Goal: Contribute content: Contribute content

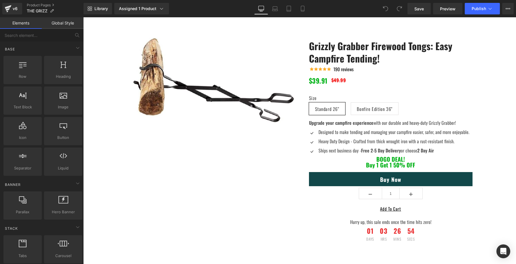
scroll to position [675, 0]
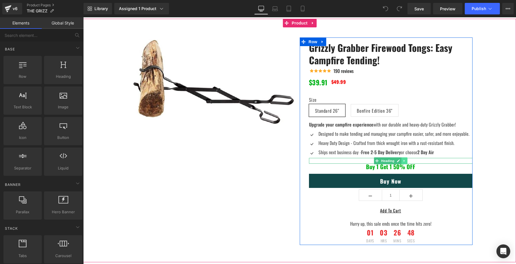
click at [405, 160] on icon at bounding box center [404, 160] width 3 height 3
click at [399, 161] on li at bounding box center [402, 160] width 18 height 7
click at [400, 161] on icon at bounding box center [401, 160] width 3 height 3
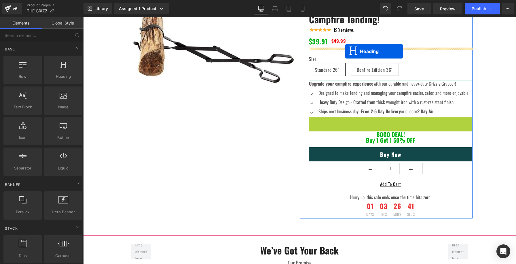
drag, startPoint x: 368, startPoint y: 119, endPoint x: 345, endPoint y: 52, distance: 71.1
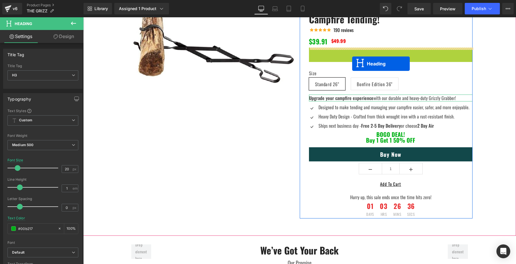
drag, startPoint x: 375, startPoint y: 50, endPoint x: 352, endPoint y: 64, distance: 26.5
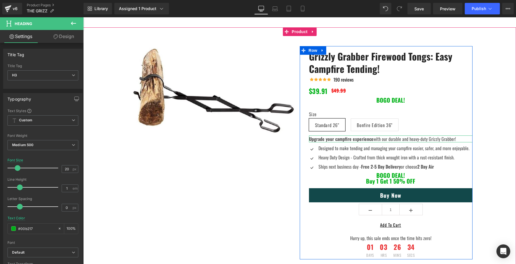
scroll to position [610, 0]
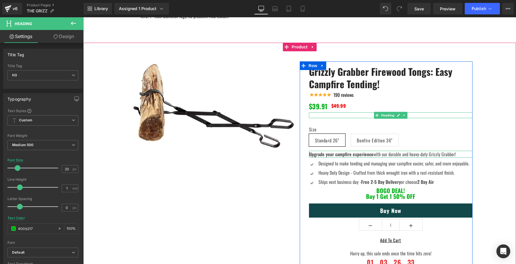
click at [388, 115] on span "Heading" at bounding box center [388, 115] width 16 height 7
click at [397, 115] on icon at bounding box center [398, 114] width 3 height 3
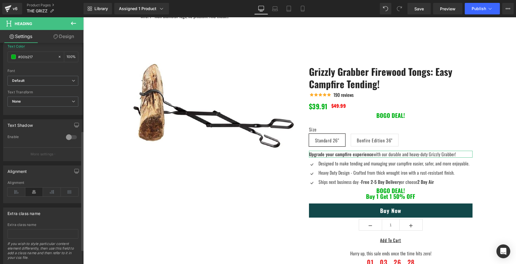
scroll to position [188, 0]
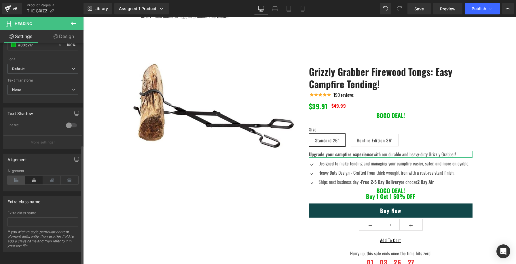
click at [16, 176] on icon at bounding box center [16, 180] width 18 height 9
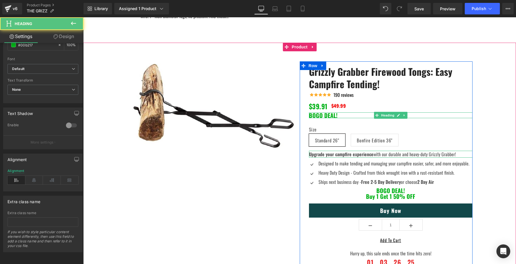
click at [314, 116] on strong "BOGO DEAL!" at bounding box center [323, 115] width 29 height 9
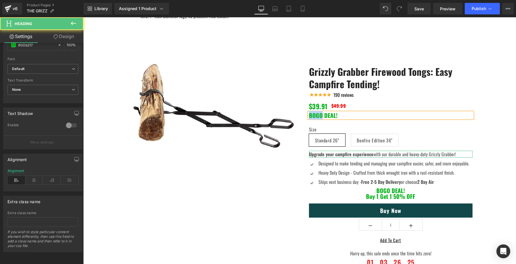
click at [314, 116] on strong "BOGO DEAL!" at bounding box center [323, 115] width 29 height 9
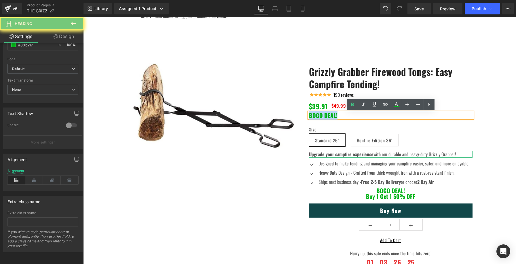
click at [314, 116] on strong "BOGO DEAL!" at bounding box center [323, 115] width 29 height 9
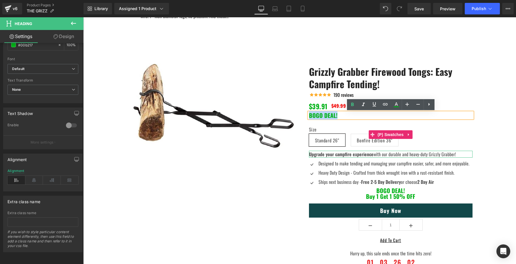
click at [487, 119] on div "Sale Off (P) Image Grizzly Grabber Firewood Tongs: Easy Campfire Tending! (P) T…" at bounding box center [299, 165] width 433 height 225
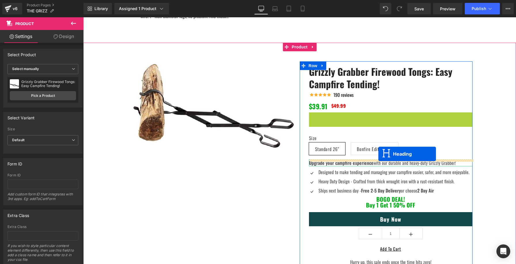
drag, startPoint x: 379, startPoint y: 115, endPoint x: 378, endPoint y: 153, distance: 38.9
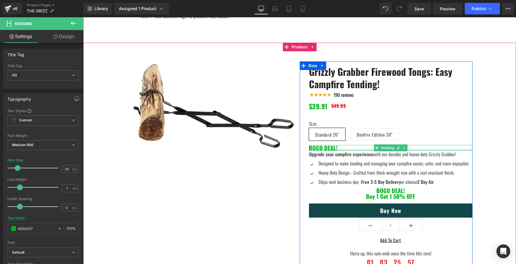
click at [319, 149] on div at bounding box center [391, 149] width 164 height 1
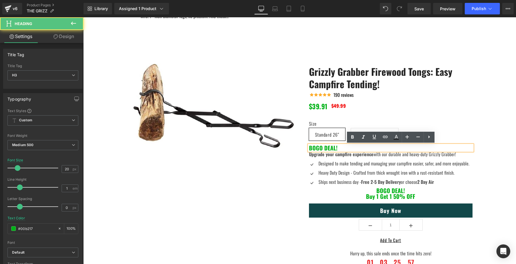
click at [319, 149] on strong "BOGO DEAL!" at bounding box center [323, 147] width 29 height 9
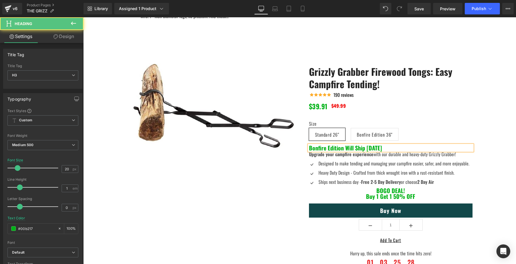
click at [310, 147] on b "Bonfire Edition Will Ship [DATE]" at bounding box center [345, 147] width 73 height 9
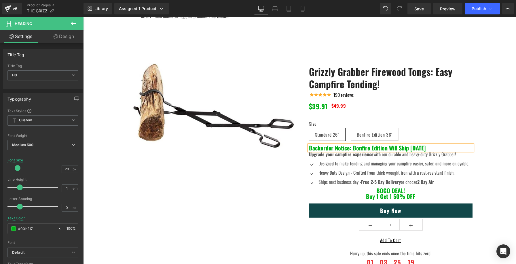
click at [387, 146] on b "Backorder Notice: Bonfire Edition Will Ship [DATE]" at bounding box center [367, 147] width 117 height 9
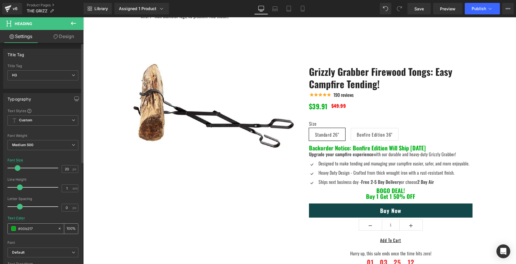
click at [15, 227] on span at bounding box center [13, 228] width 5 height 5
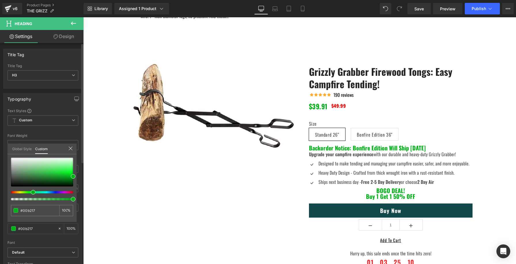
click at [12, 192] on div at bounding box center [40, 192] width 62 height 2
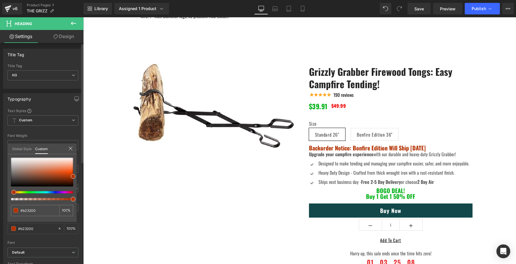
drag, startPoint x: 73, startPoint y: 173, endPoint x: 71, endPoint y: 168, distance: 5.2
click at [71, 168] on div "#00b217 100 %" at bounding box center [41, 190] width 69 height 64
click at [71, 168] on div at bounding box center [42, 172] width 62 height 29
drag, startPoint x: 71, startPoint y: 168, endPoint x: 73, endPoint y: 171, distance: 4.1
click at [73, 171] on span at bounding box center [73, 171] width 5 height 5
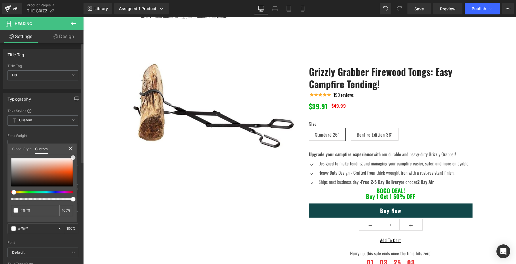
drag, startPoint x: 72, startPoint y: 170, endPoint x: 72, endPoint y: 154, distance: 16.1
click at [72, 154] on div "#00b217 100 %" at bounding box center [41, 157] width 69 height 7
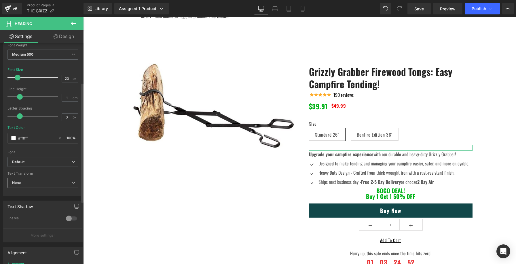
scroll to position [126, 0]
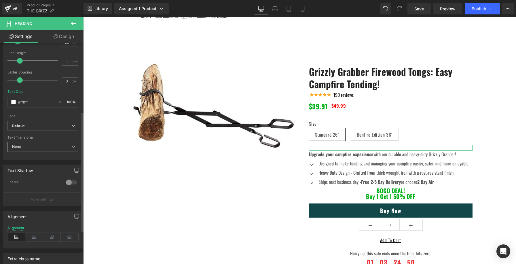
click at [51, 142] on span "None" at bounding box center [42, 147] width 71 height 10
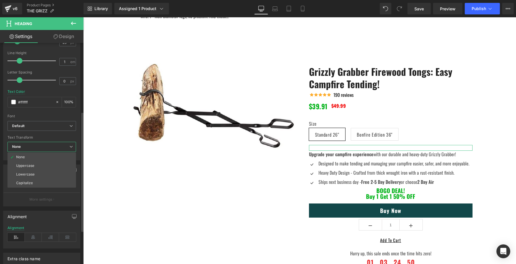
click at [51, 142] on span "None" at bounding box center [41, 147] width 69 height 10
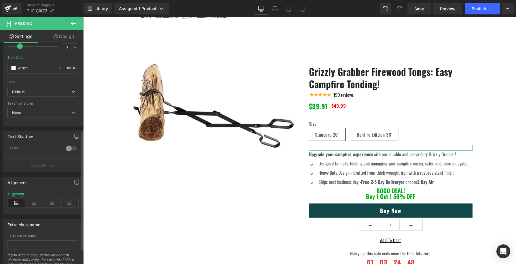
scroll to position [172, 0]
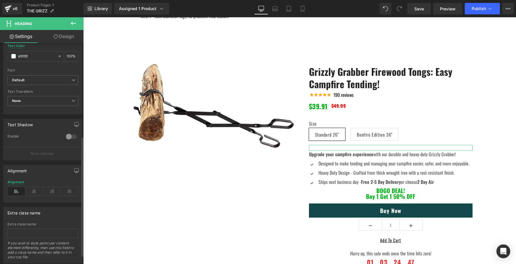
click at [35, 152] on p "More settings" at bounding box center [42, 153] width 23 height 5
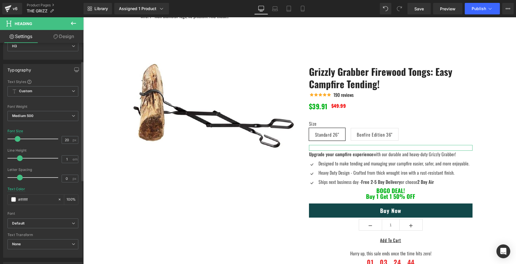
scroll to position [33, 0]
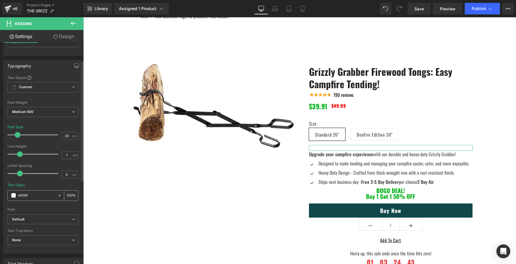
click at [15, 193] on span at bounding box center [13, 195] width 5 height 5
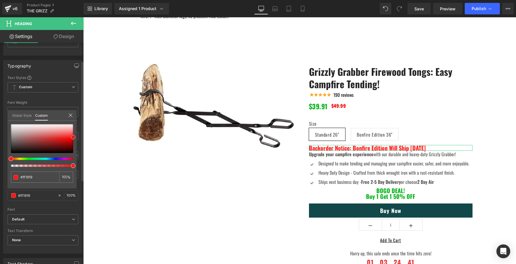
drag, startPoint x: 68, startPoint y: 134, endPoint x: 75, endPoint y: 137, distance: 7.6
click at [73, 137] on div at bounding box center [42, 138] width 62 height 29
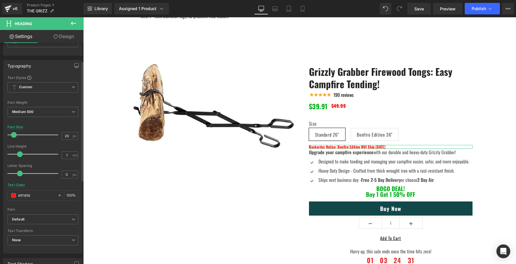
drag, startPoint x: 18, startPoint y: 135, endPoint x: 14, endPoint y: 135, distance: 3.2
click at [14, 135] on span at bounding box center [14, 135] width 6 height 6
click at [305, 11] on icon at bounding box center [303, 9] width 6 height 6
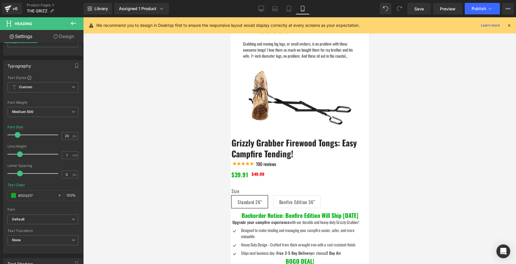
scroll to position [694, 0]
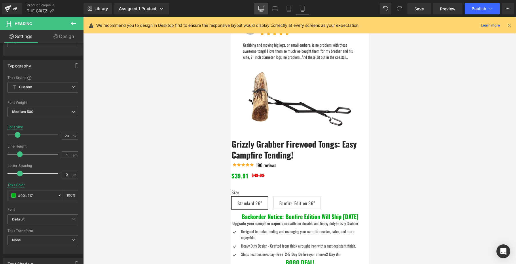
click at [257, 14] on link "Desktop" at bounding box center [261, 9] width 14 height 12
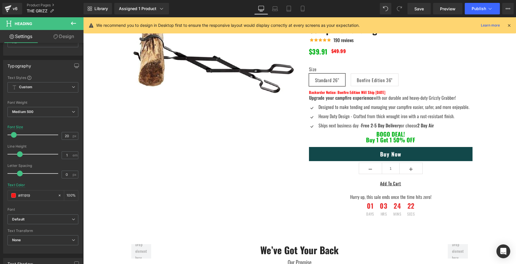
scroll to position [576, 0]
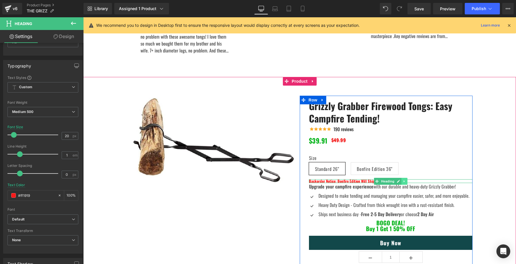
click at [402, 180] on link at bounding box center [404, 181] width 6 height 7
click at [408, 181] on icon at bounding box center [407, 180] width 3 height 3
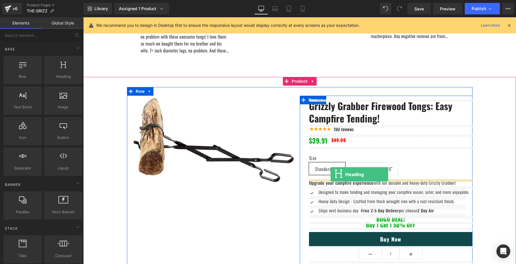
drag, startPoint x: 143, startPoint y: 86, endPoint x: 331, endPoint y: 174, distance: 206.8
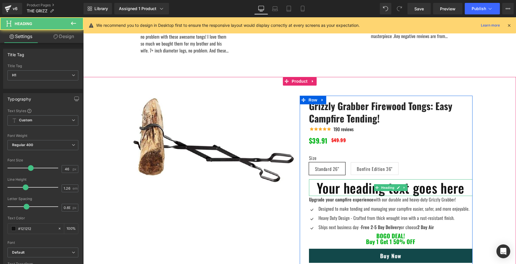
click at [337, 191] on h1 "Your heading text goes here" at bounding box center [391, 187] width 164 height 17
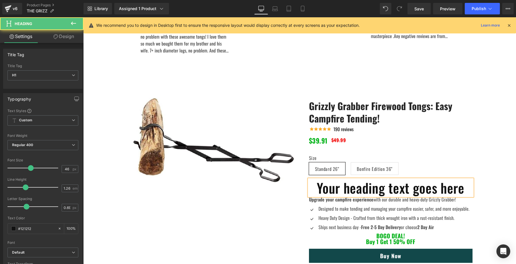
click at [337, 191] on h1 "Your heading text goes here" at bounding box center [391, 187] width 164 height 17
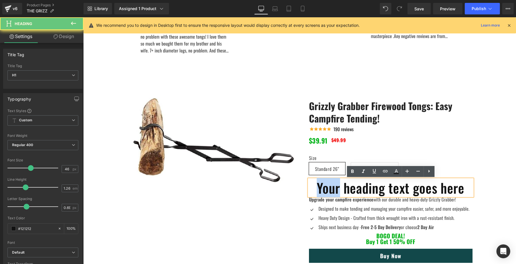
click at [337, 191] on h1 "Your heading text goes here" at bounding box center [391, 187] width 164 height 17
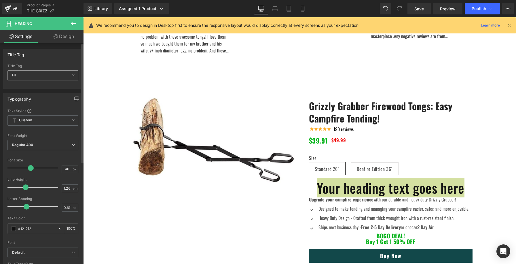
click at [69, 75] on span "H1" at bounding box center [42, 75] width 71 height 10
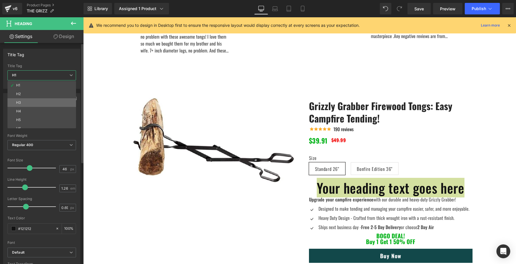
click at [47, 98] on li "H3" at bounding box center [42, 102] width 71 height 9
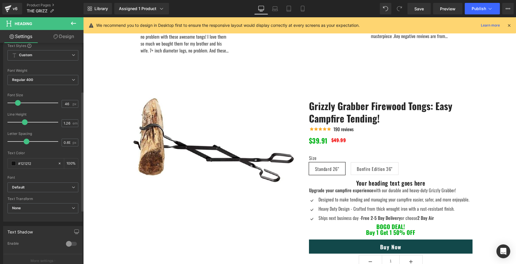
scroll to position [137, 0]
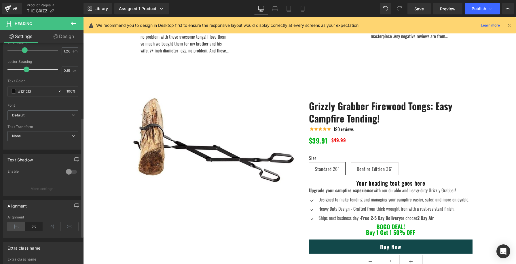
click at [16, 229] on icon at bounding box center [16, 226] width 18 height 9
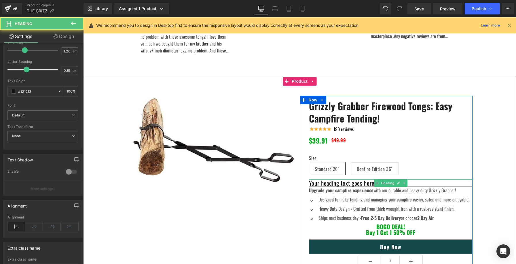
click at [327, 181] on h3 "Your heading text goes here" at bounding box center [391, 182] width 164 height 7
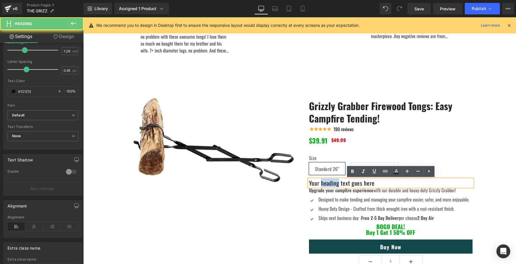
click at [327, 181] on h3 "Your heading text goes here" at bounding box center [391, 182] width 164 height 7
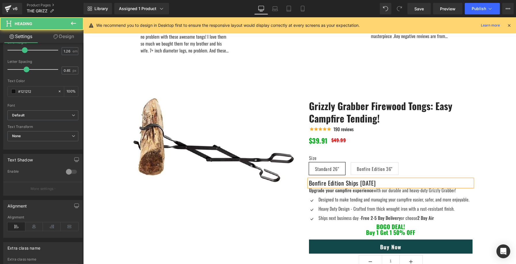
click at [312, 184] on h3 "Bonfire Edition Ships [DATE]" at bounding box center [391, 182] width 164 height 7
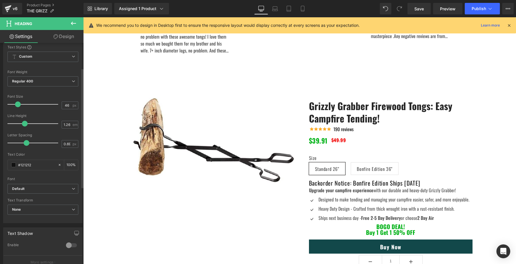
scroll to position [46, 0]
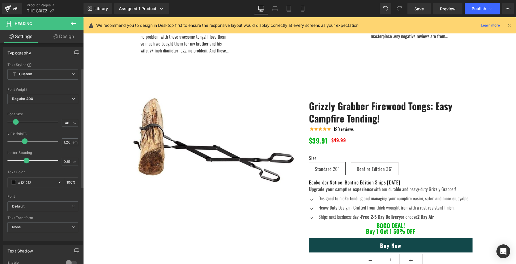
click at [14, 123] on span at bounding box center [16, 122] width 6 height 6
click at [16, 182] on span at bounding box center [13, 182] width 5 height 5
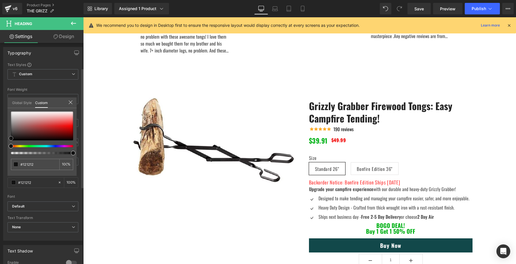
click at [71, 122] on div at bounding box center [42, 125] width 62 height 29
drag, startPoint x: 71, startPoint y: 123, endPoint x: 73, endPoint y: 125, distance: 3.1
click at [73, 125] on span at bounding box center [73, 126] width 5 height 5
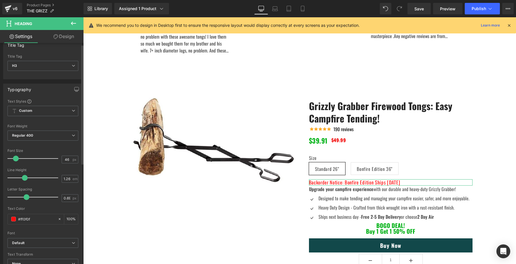
scroll to position [0, 0]
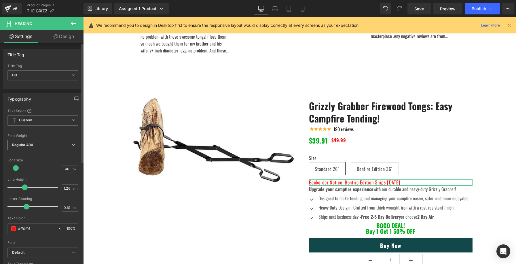
click at [59, 147] on span "Regular 400" at bounding box center [42, 145] width 71 height 10
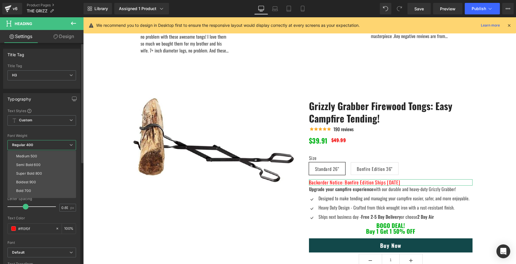
scroll to position [48, 0]
click at [50, 157] on li "Super Bold 800" at bounding box center [42, 159] width 71 height 9
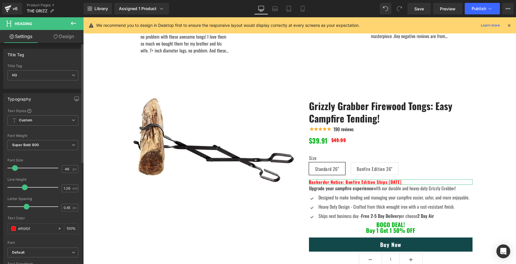
click at [14, 166] on span at bounding box center [15, 168] width 6 height 6
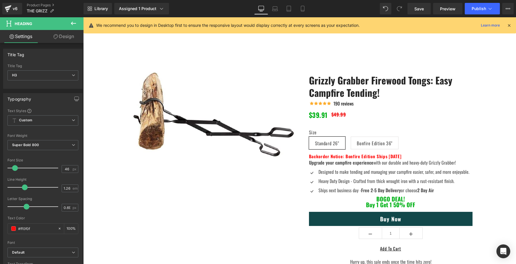
scroll to position [602, 0]
click at [301, 10] on icon at bounding box center [303, 9] width 6 height 6
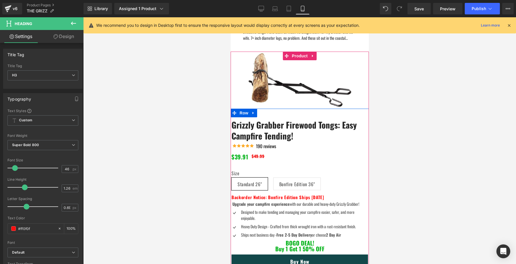
scroll to position [711, 0]
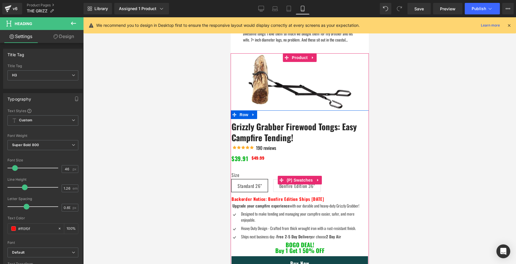
click at [354, 172] on label "Size" at bounding box center [299, 175] width 137 height 7
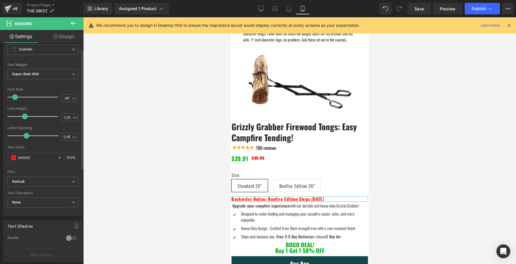
scroll to position [0, 0]
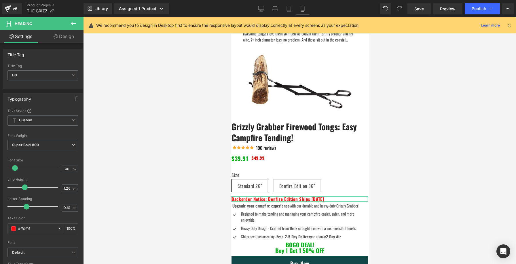
click at [67, 35] on link "Design" at bounding box center [64, 36] width 42 height 13
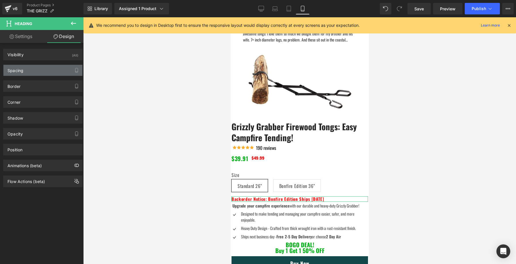
click at [48, 69] on div "Spacing" at bounding box center [42, 70] width 79 height 11
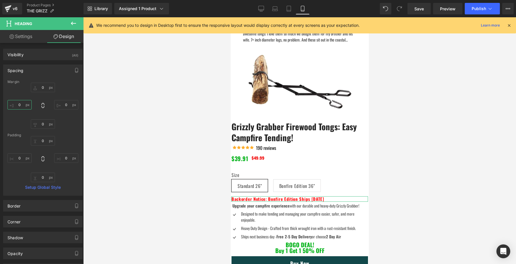
click at [20, 107] on input "0" at bounding box center [19, 105] width 24 height 10
type input "1"
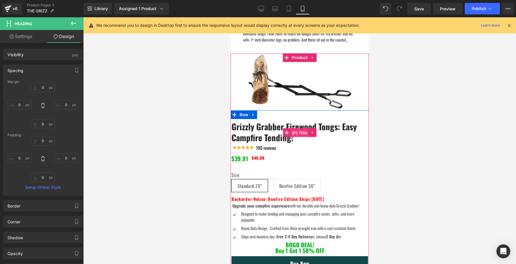
click at [306, 129] on span "(P) Title" at bounding box center [299, 132] width 18 height 9
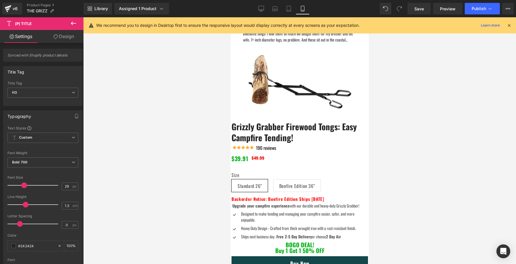
click at [61, 38] on link "Design" at bounding box center [64, 36] width 42 height 13
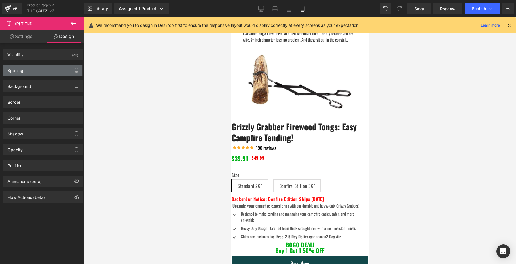
click at [37, 72] on div "Spacing" at bounding box center [42, 70] width 79 height 11
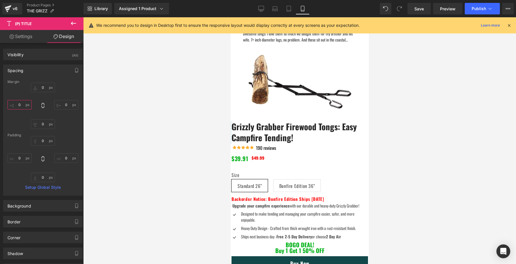
click at [18, 104] on input "0" at bounding box center [19, 105] width 24 height 10
type input "3"
click at [62, 105] on input "0" at bounding box center [66, 105] width 24 height 10
type input "3"
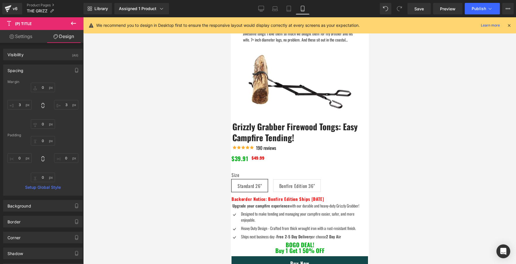
click at [144, 145] on div at bounding box center [299, 140] width 433 height 247
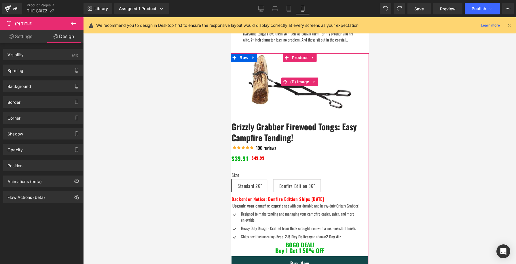
click at [333, 53] on img at bounding box center [299, 81] width 111 height 57
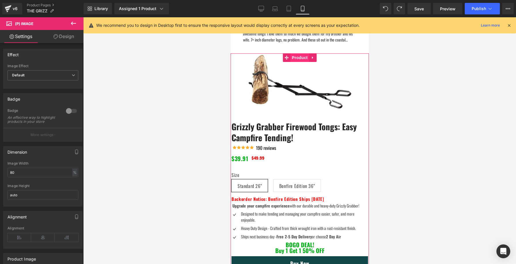
click at [298, 53] on span "Product" at bounding box center [299, 57] width 19 height 9
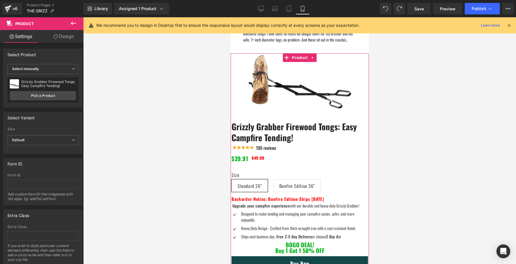
click at [59, 35] on link "Design" at bounding box center [64, 36] width 42 height 13
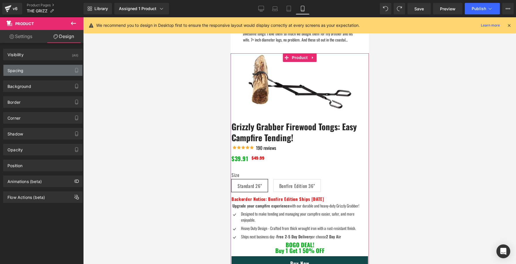
click at [33, 73] on div "Spacing" at bounding box center [42, 70] width 79 height 11
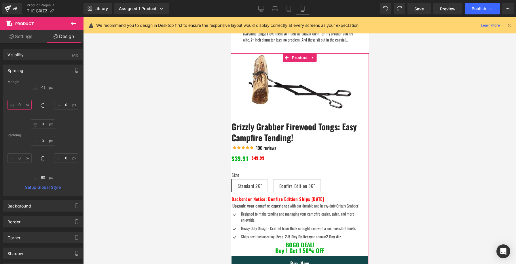
click at [20, 104] on input "text" at bounding box center [19, 105] width 24 height 10
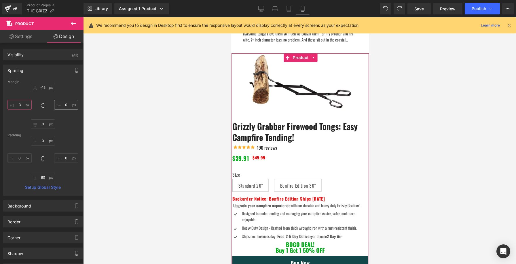
type input "3"
click at [61, 102] on input "text" at bounding box center [66, 105] width 24 height 10
type input "3"
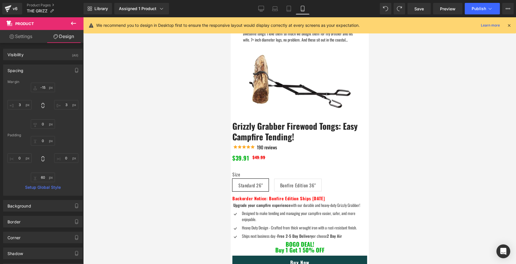
click at [123, 119] on div at bounding box center [299, 140] width 433 height 247
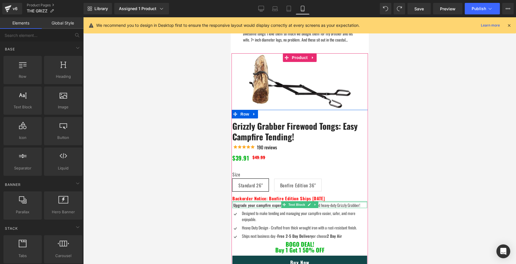
click at [265, 201] on div at bounding box center [299, 201] width 135 height 1
click at [265, 201] on div "Upgrade your campfire experience with our durable and heavy-duty Grizzly Grabbe…" at bounding box center [299, 204] width 135 height 7
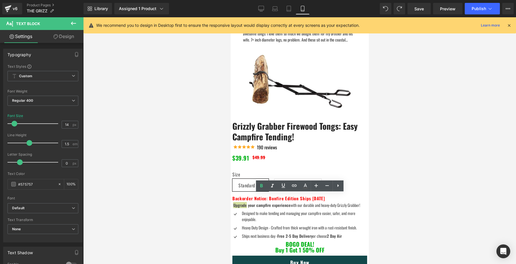
click at [210, 193] on div at bounding box center [299, 140] width 433 height 247
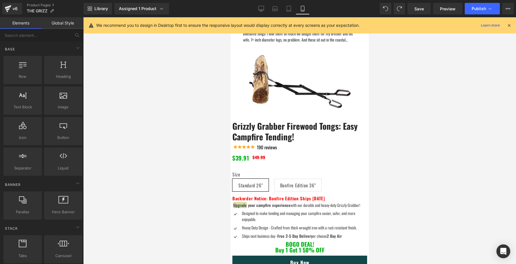
click at [393, 171] on div at bounding box center [299, 140] width 433 height 247
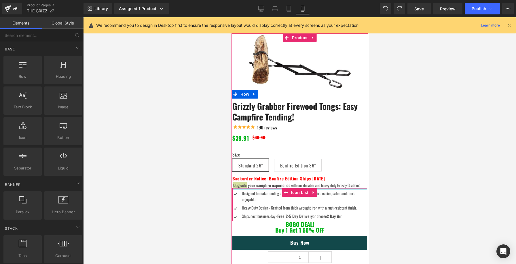
scroll to position [736, 0]
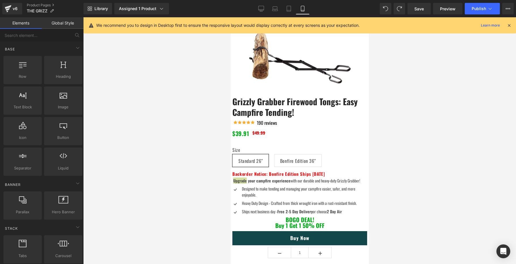
click at [424, 183] on div at bounding box center [299, 140] width 433 height 247
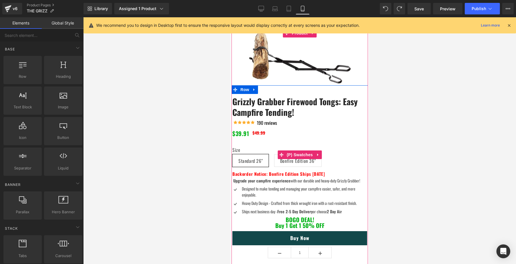
click at [292, 154] on span "Bonfire Edition 36"" at bounding box center [297, 160] width 35 height 12
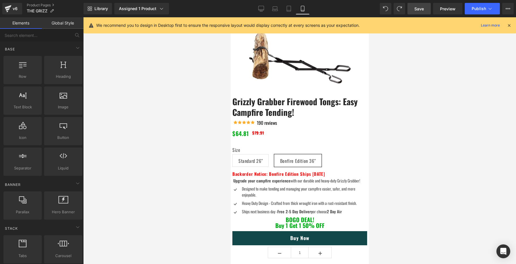
click at [420, 12] on link "Save" at bounding box center [419, 9] width 23 height 12
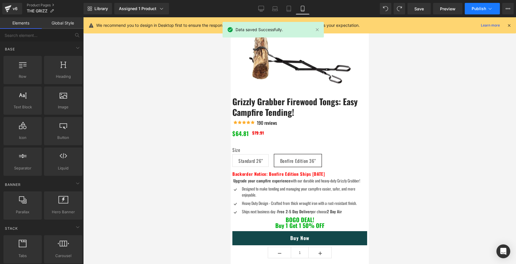
click at [486, 7] on button "Publish" at bounding box center [482, 9] width 35 height 12
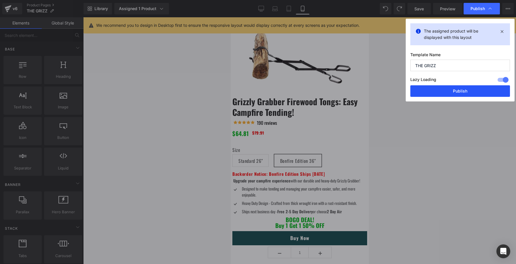
click at [455, 95] on button "Publish" at bounding box center [460, 91] width 100 height 12
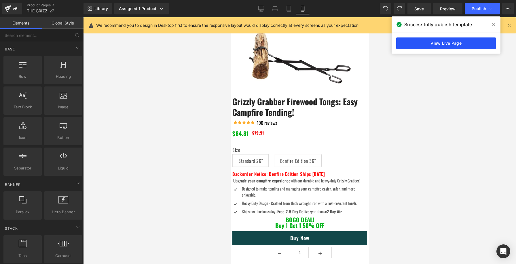
click at [454, 46] on link "View Live Page" at bounding box center [446, 43] width 100 height 12
